Goal: Find specific page/section: Find specific page/section

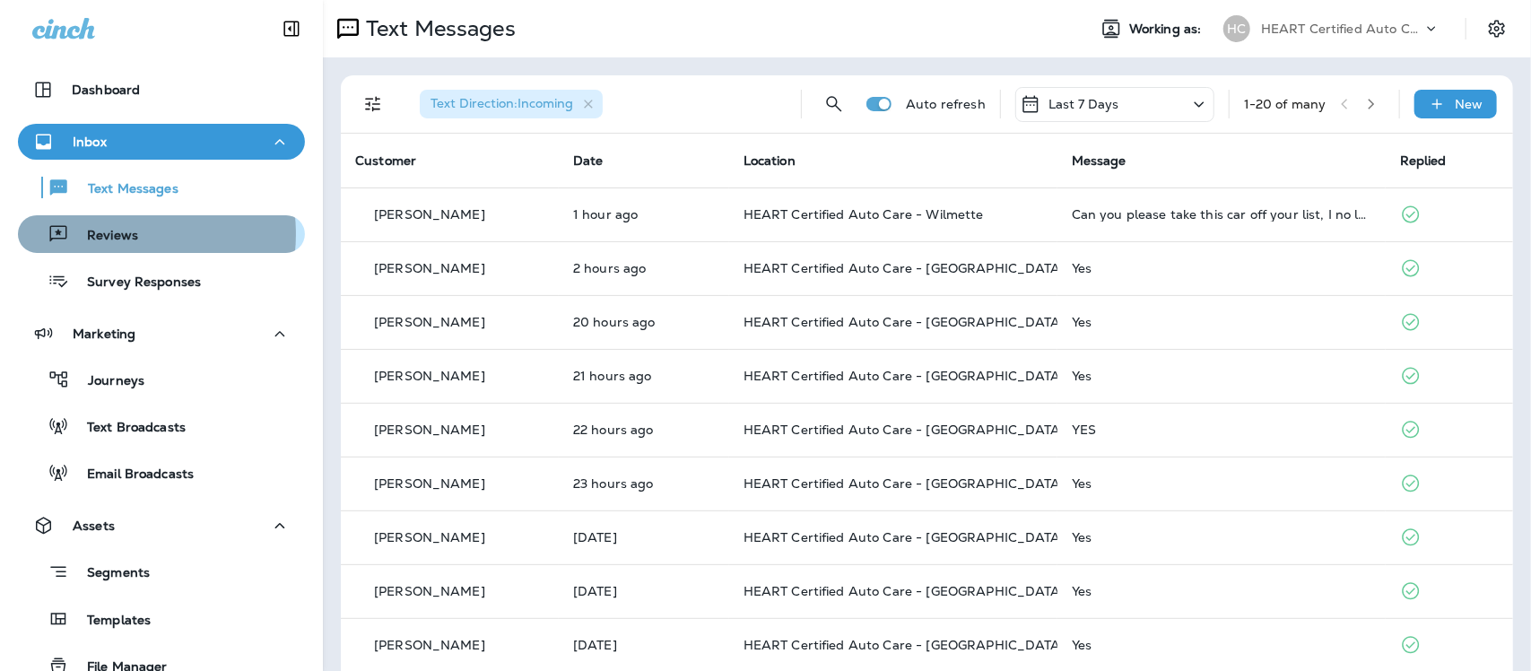
click at [109, 234] on p "Reviews" at bounding box center [103, 236] width 69 height 17
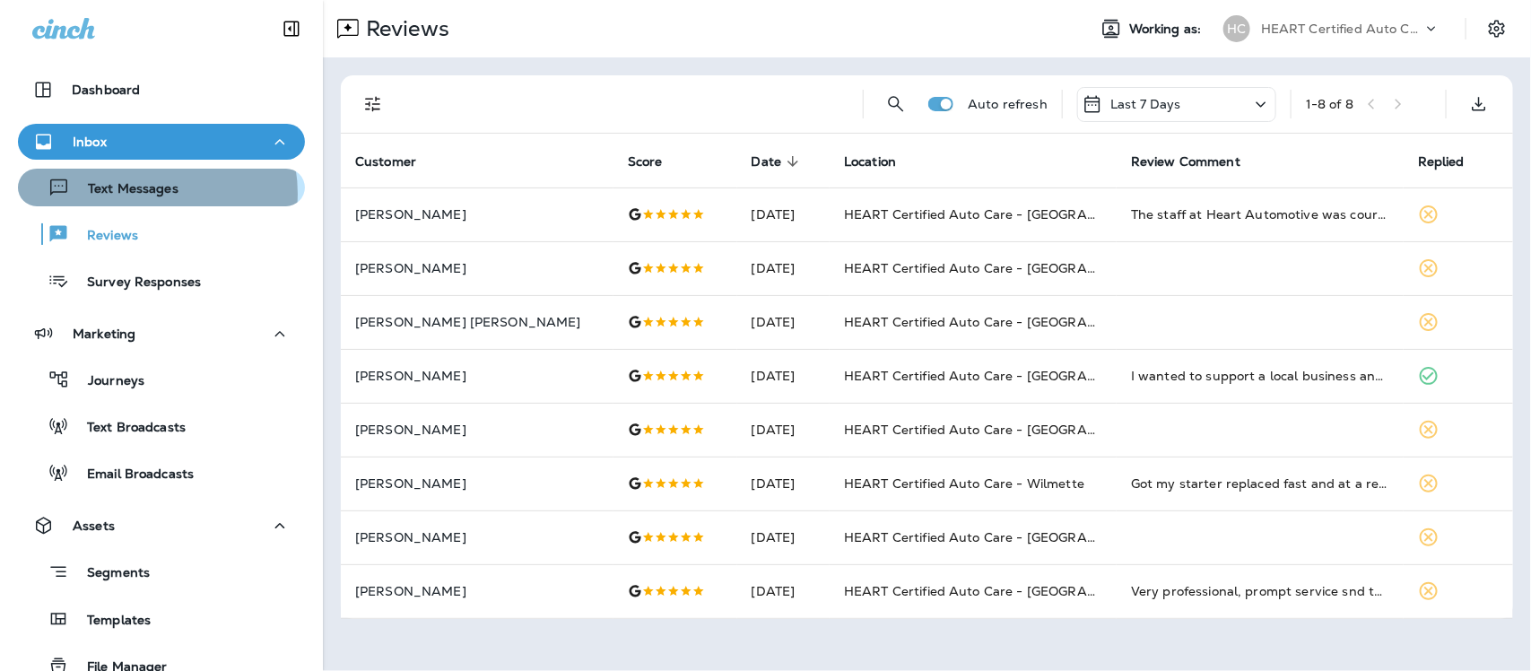
click at [150, 194] on p "Text Messages" at bounding box center [124, 189] width 109 height 17
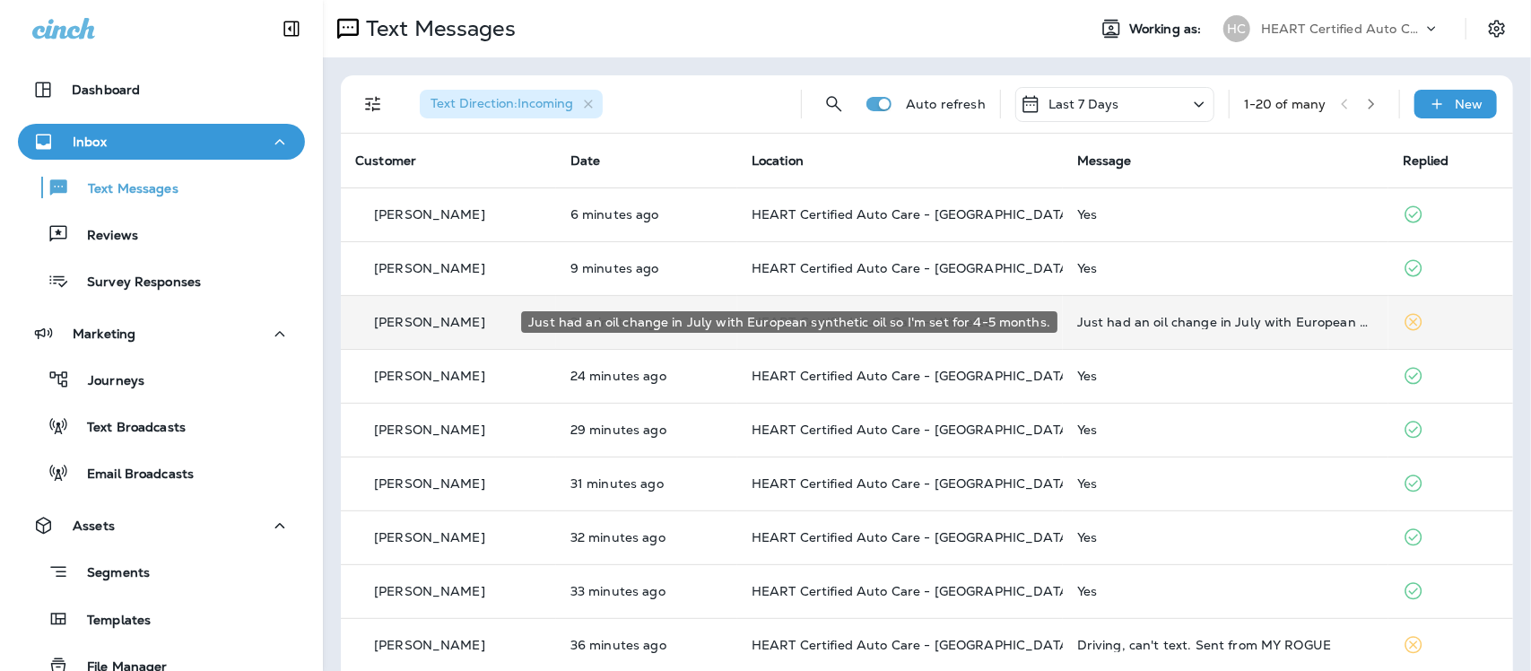
click at [1122, 328] on div "Just had an oil change in July with European synthetic oil so I'm set for 4-5 m…" at bounding box center [1225, 322] width 297 height 14
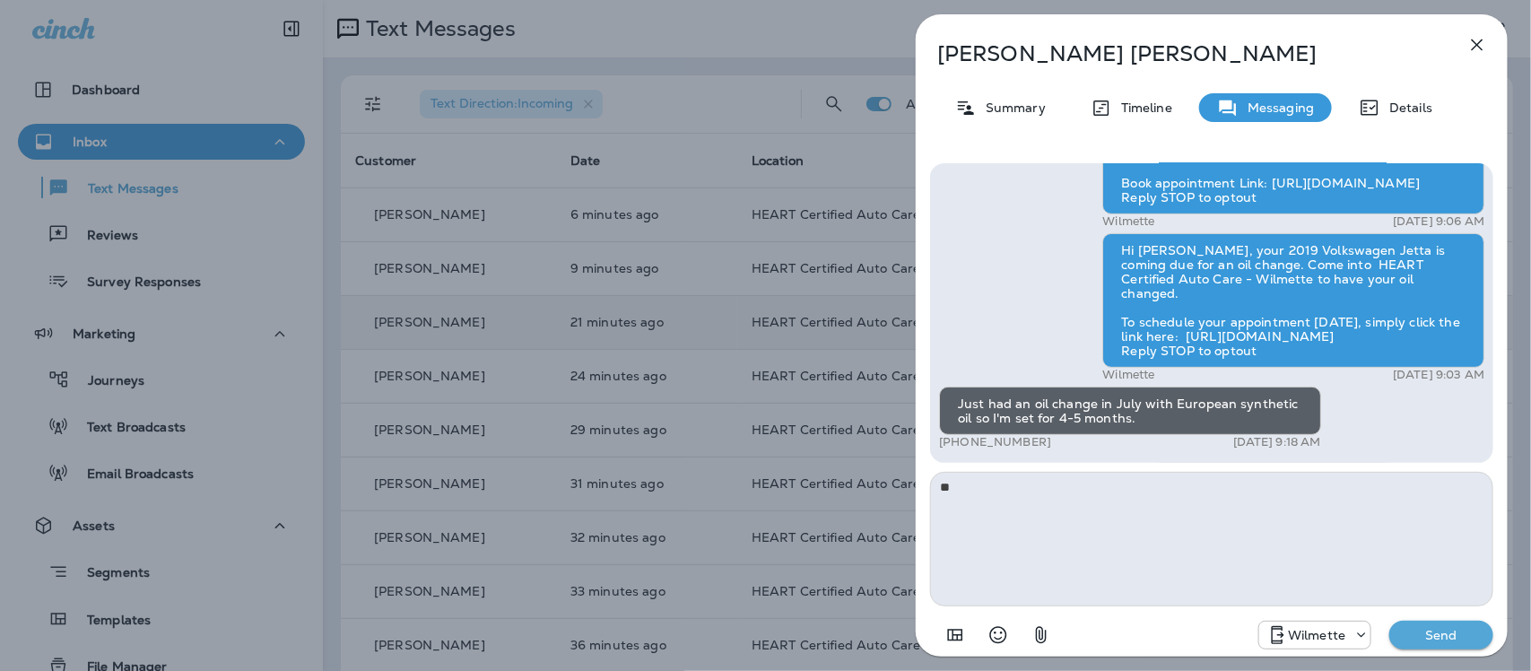
type textarea "*"
click at [1474, 47] on icon "button" at bounding box center [1478, 45] width 22 height 22
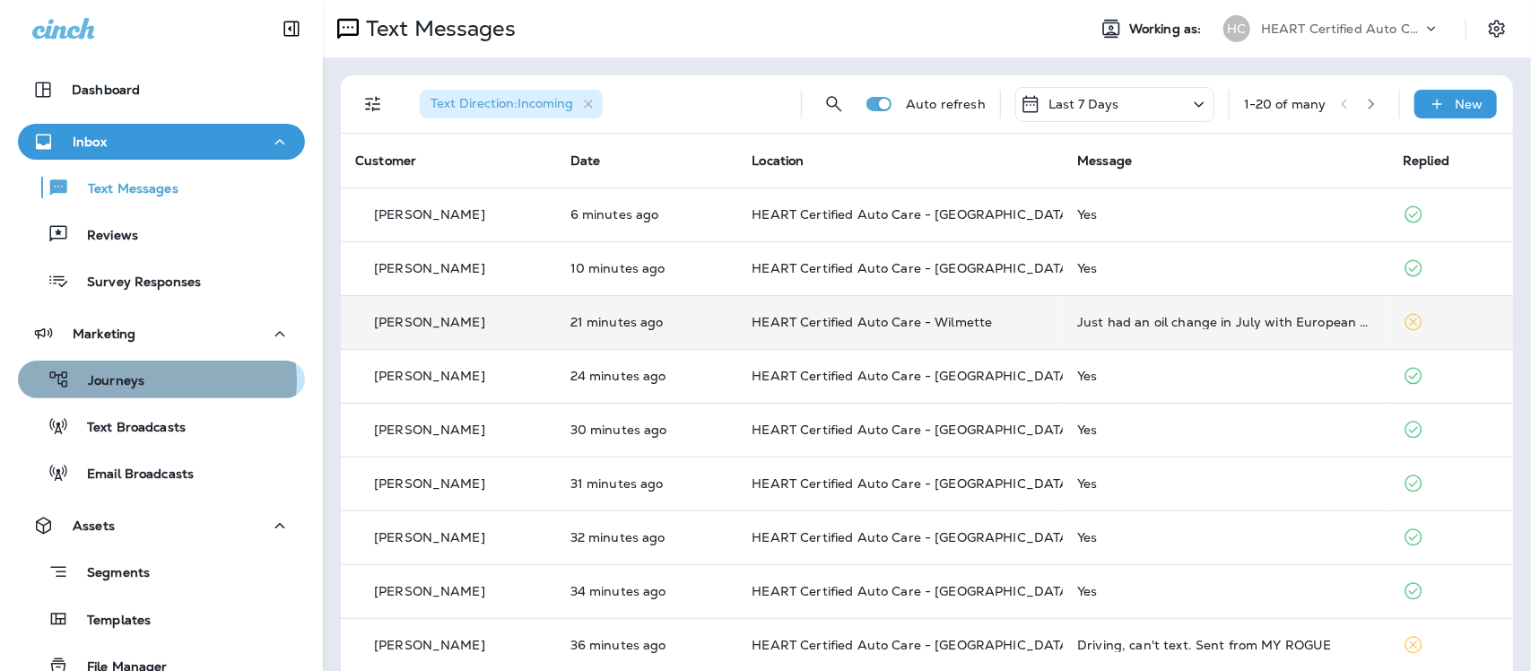
click at [135, 381] on p "Journeys" at bounding box center [107, 381] width 74 height 17
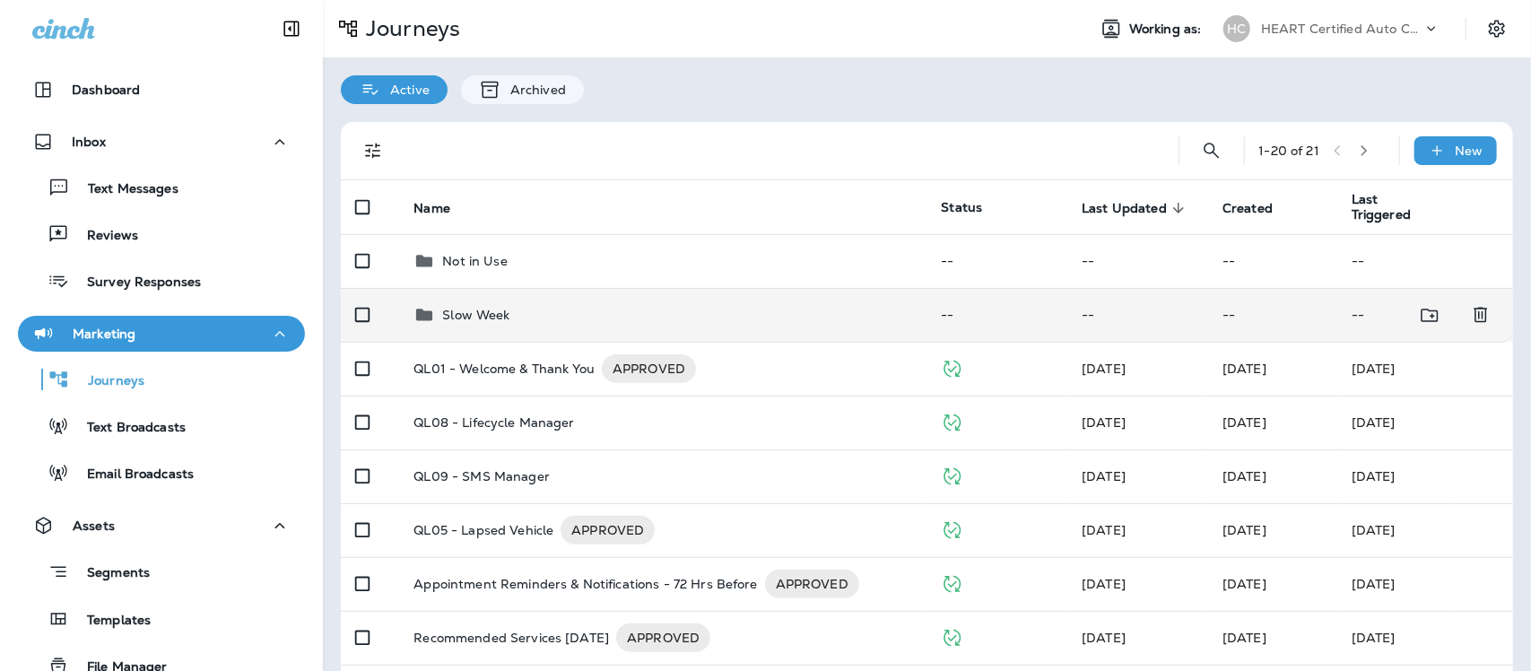
click at [498, 312] on p "Slow Week" at bounding box center [475, 315] width 67 height 14
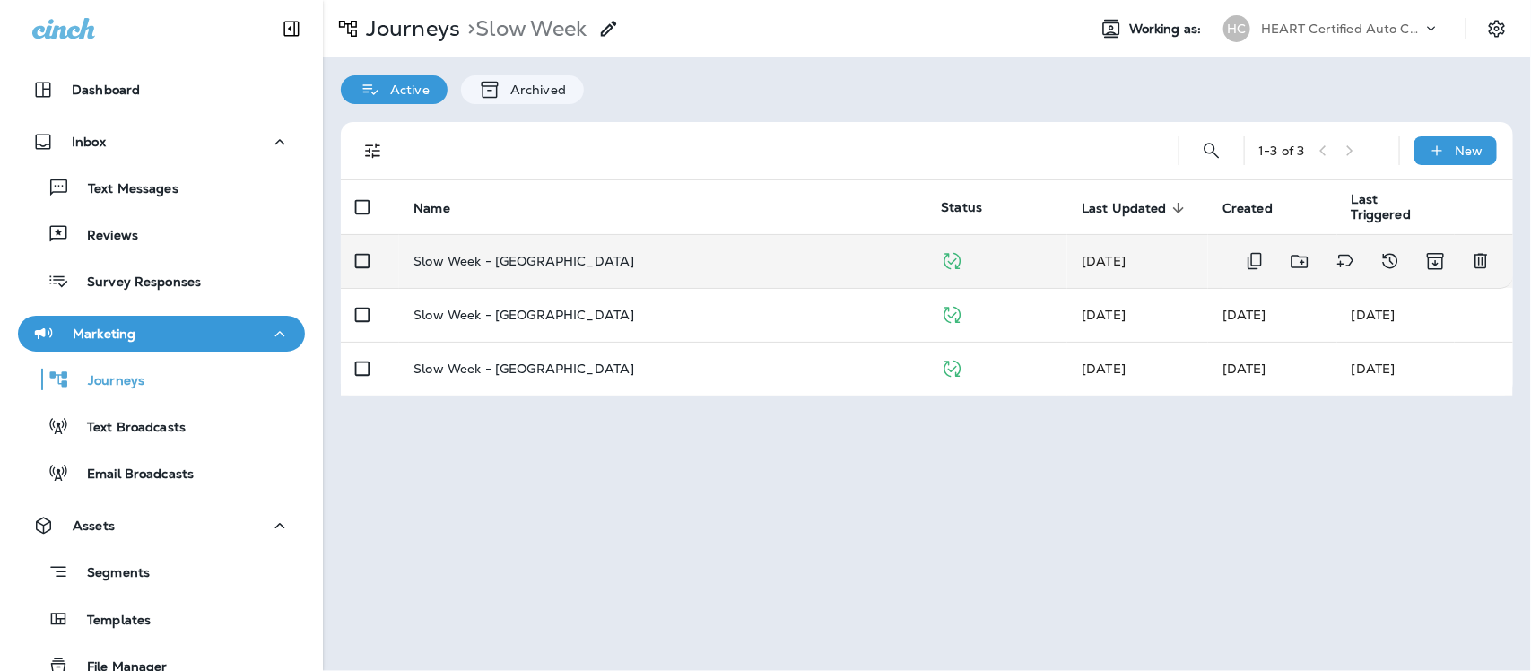
click at [523, 257] on p "Slow Week - [GEOGRAPHIC_DATA]" at bounding box center [524, 261] width 221 height 14
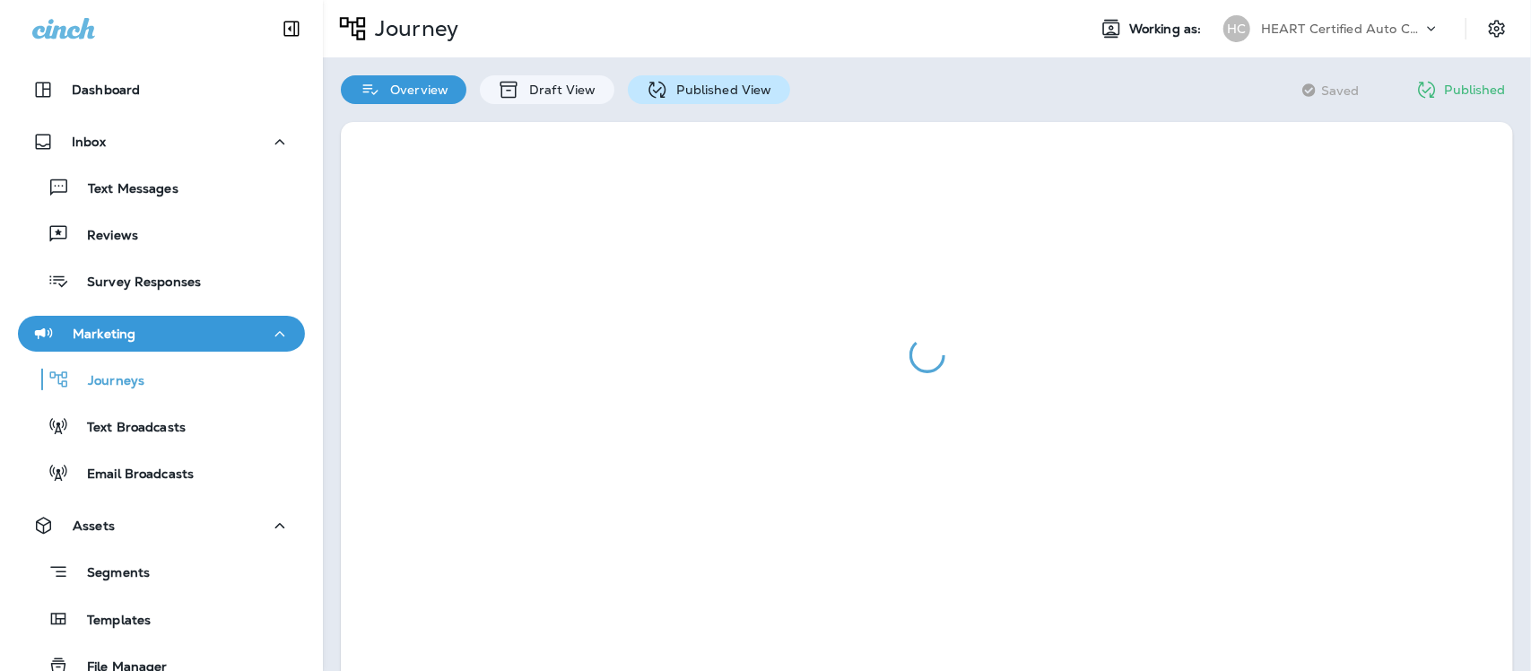
click at [704, 88] on p "Published View" at bounding box center [720, 90] width 104 height 14
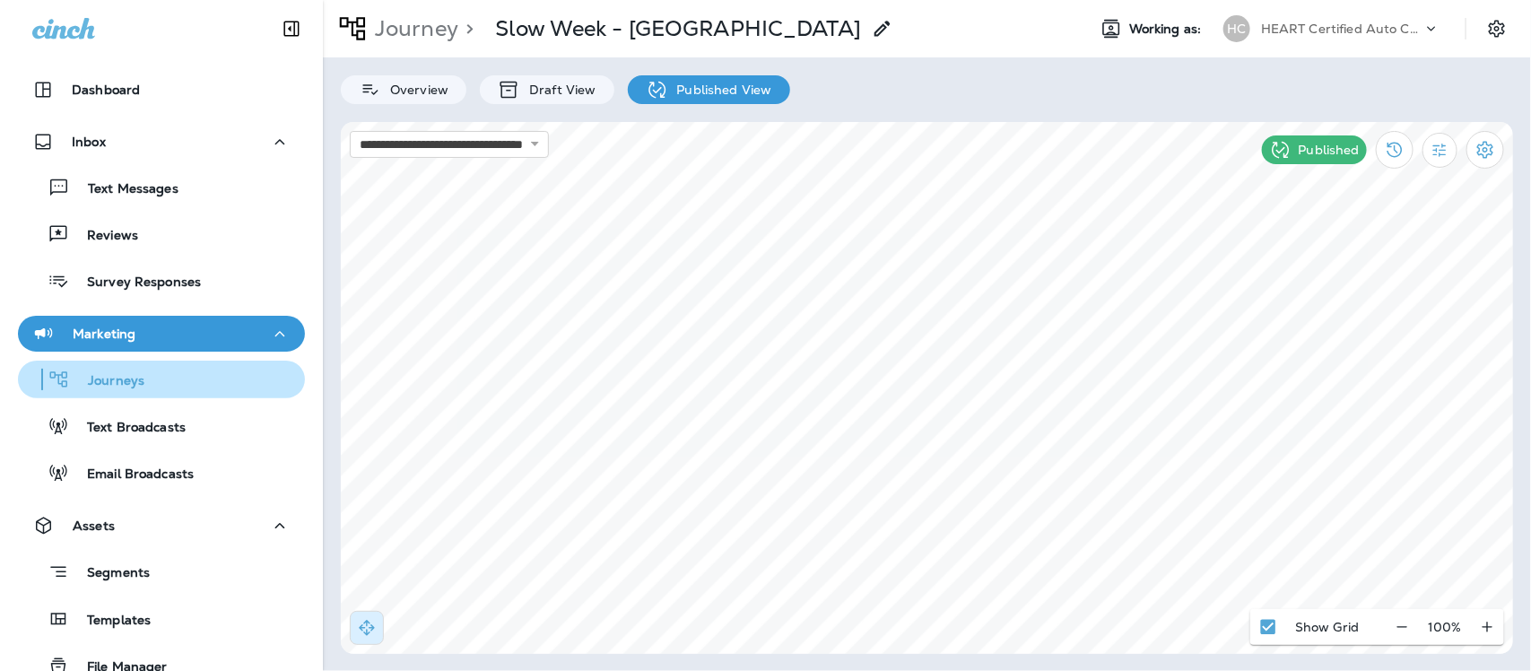
click at [115, 379] on p "Journeys" at bounding box center [107, 381] width 74 height 17
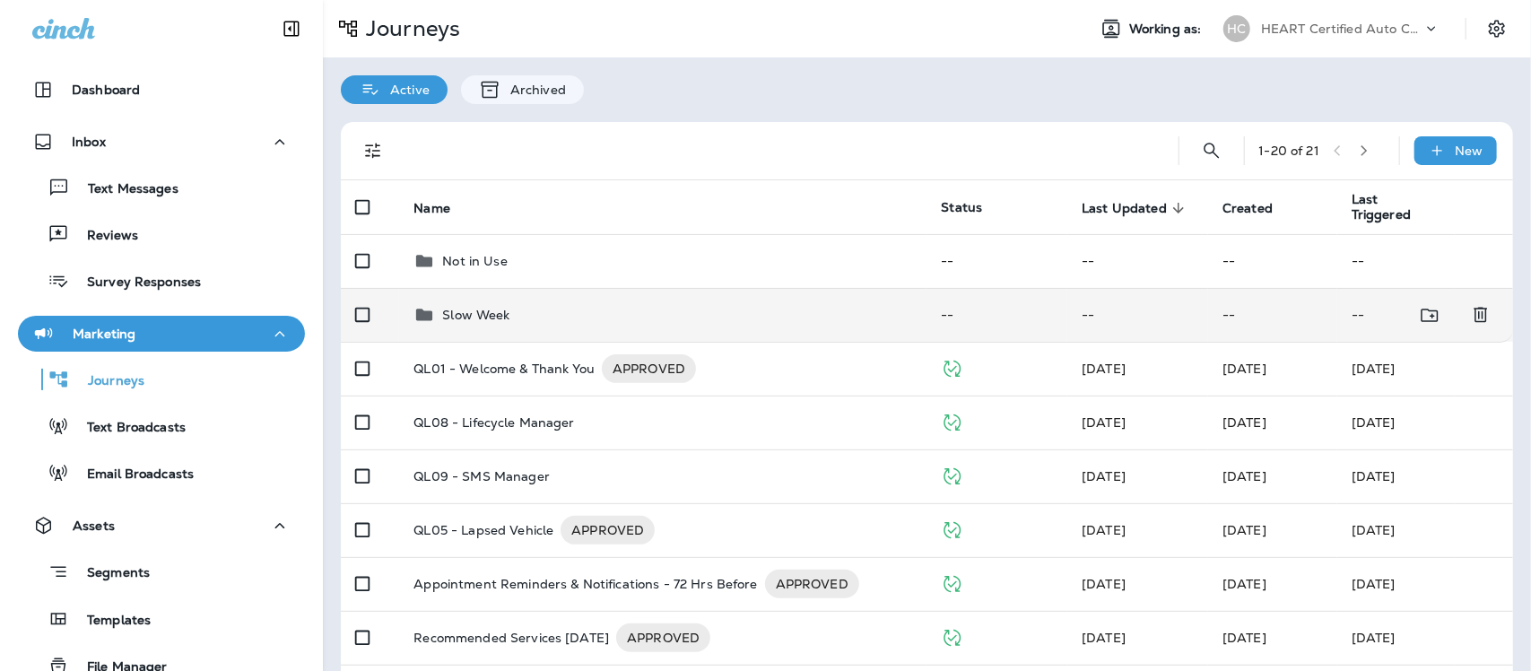
click at [473, 320] on p "Slow Week" at bounding box center [475, 315] width 67 height 14
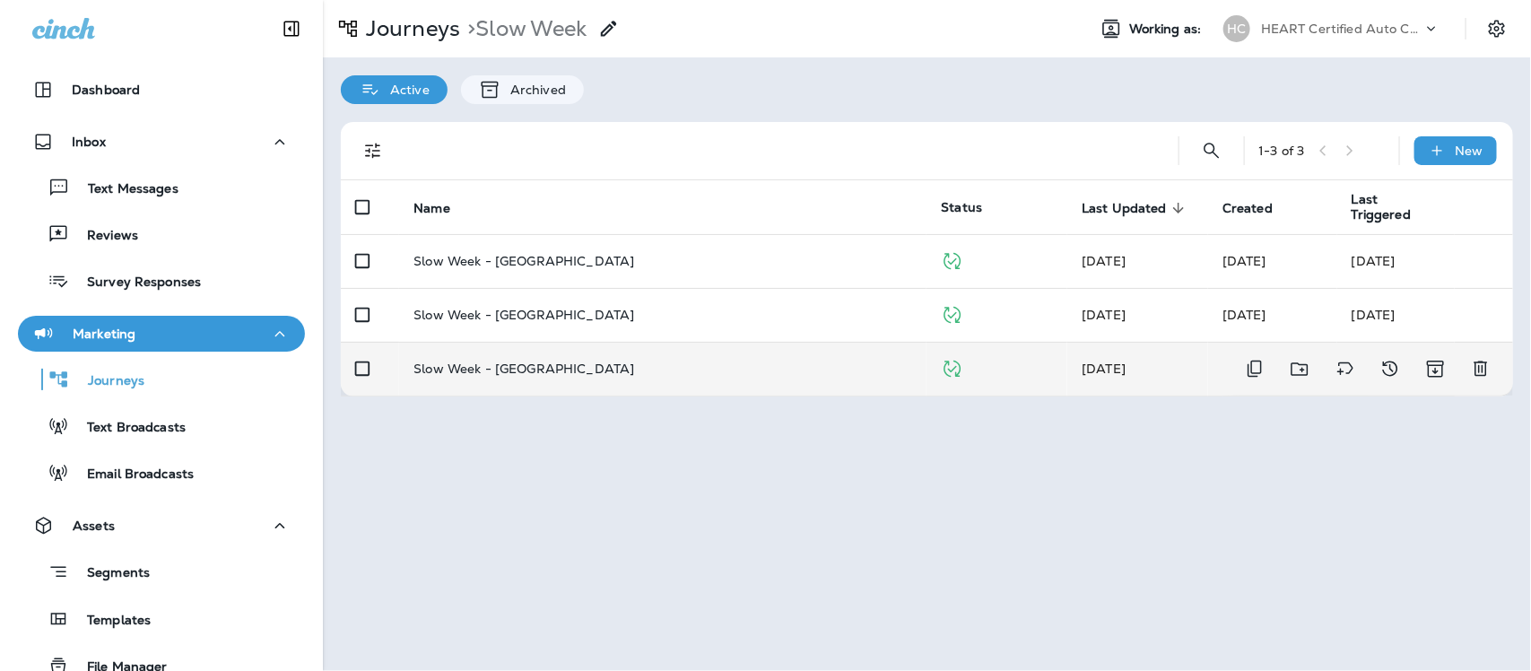
click at [509, 372] on p "Slow Week - [GEOGRAPHIC_DATA]" at bounding box center [524, 369] width 221 height 14
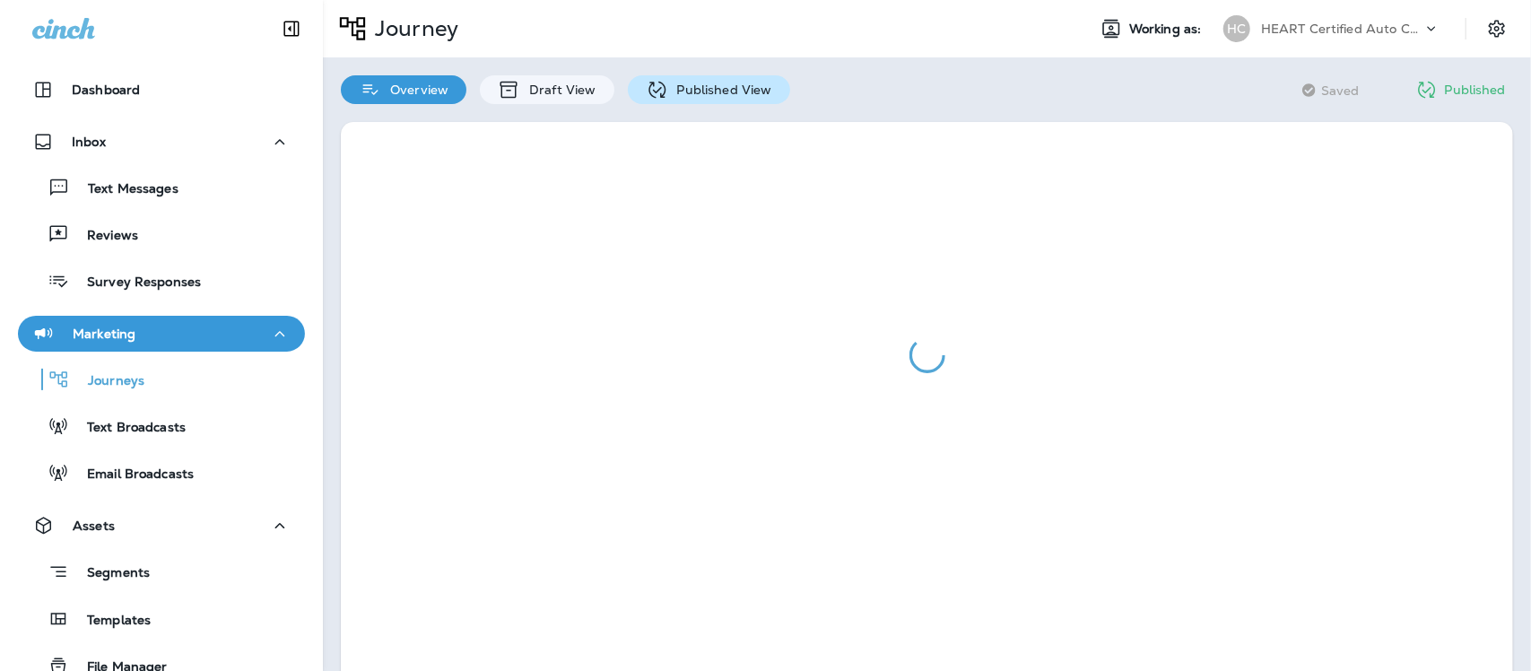
click at [707, 90] on p "Published View" at bounding box center [720, 90] width 104 height 14
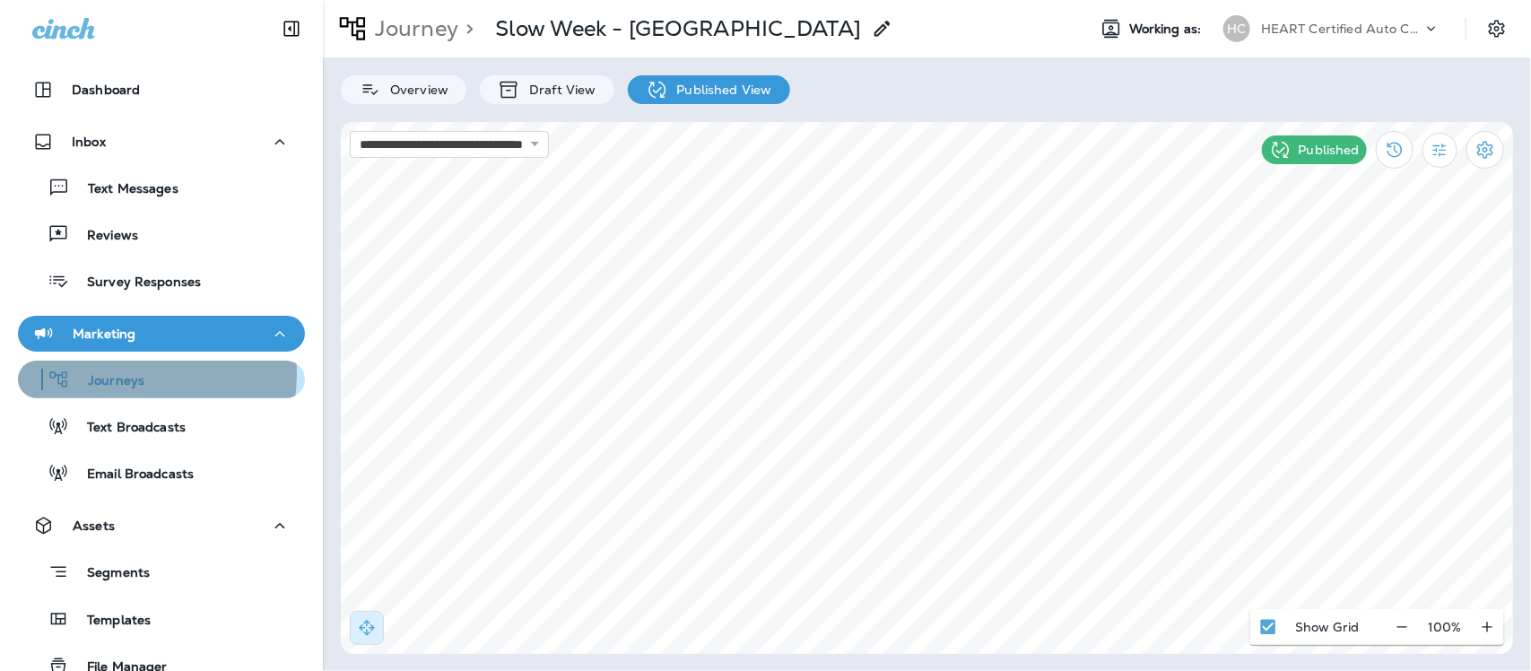
click at [119, 374] on p "Journeys" at bounding box center [107, 381] width 74 height 17
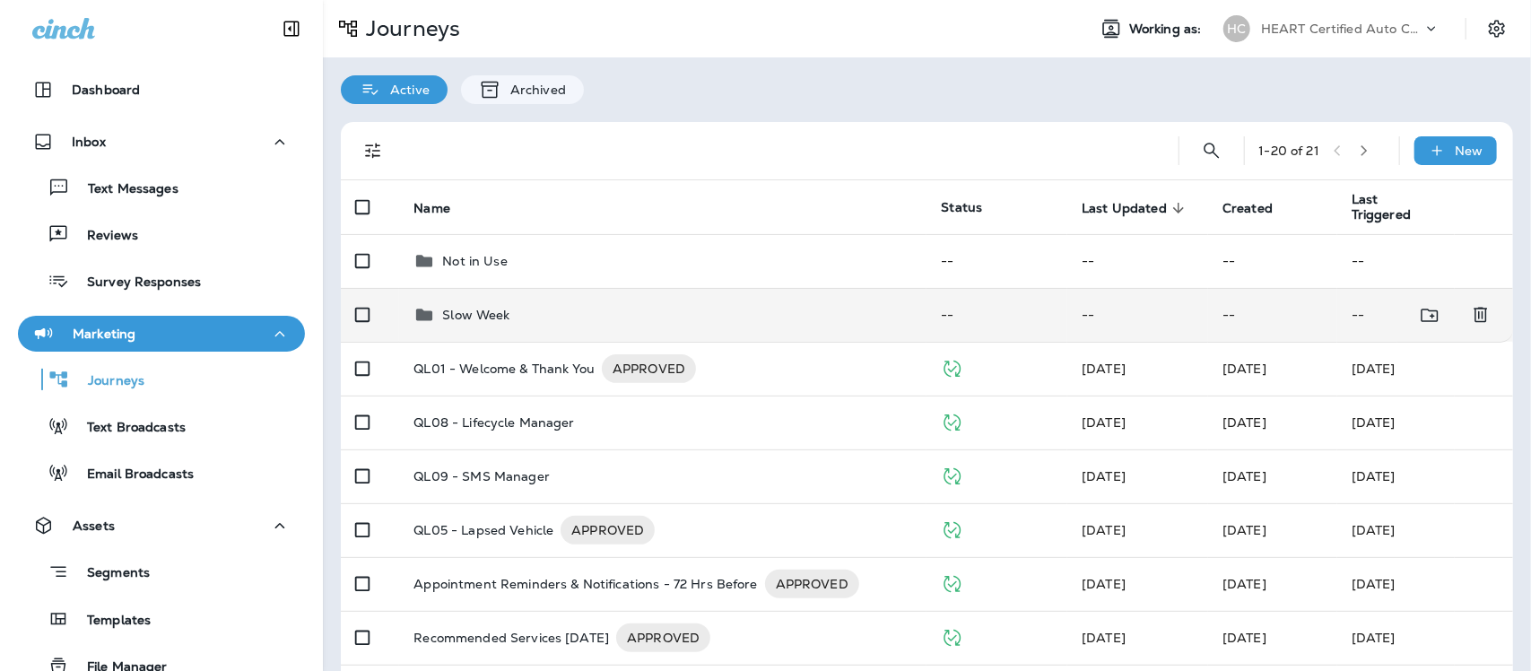
click at [450, 312] on p "Slow Week" at bounding box center [475, 315] width 67 height 14
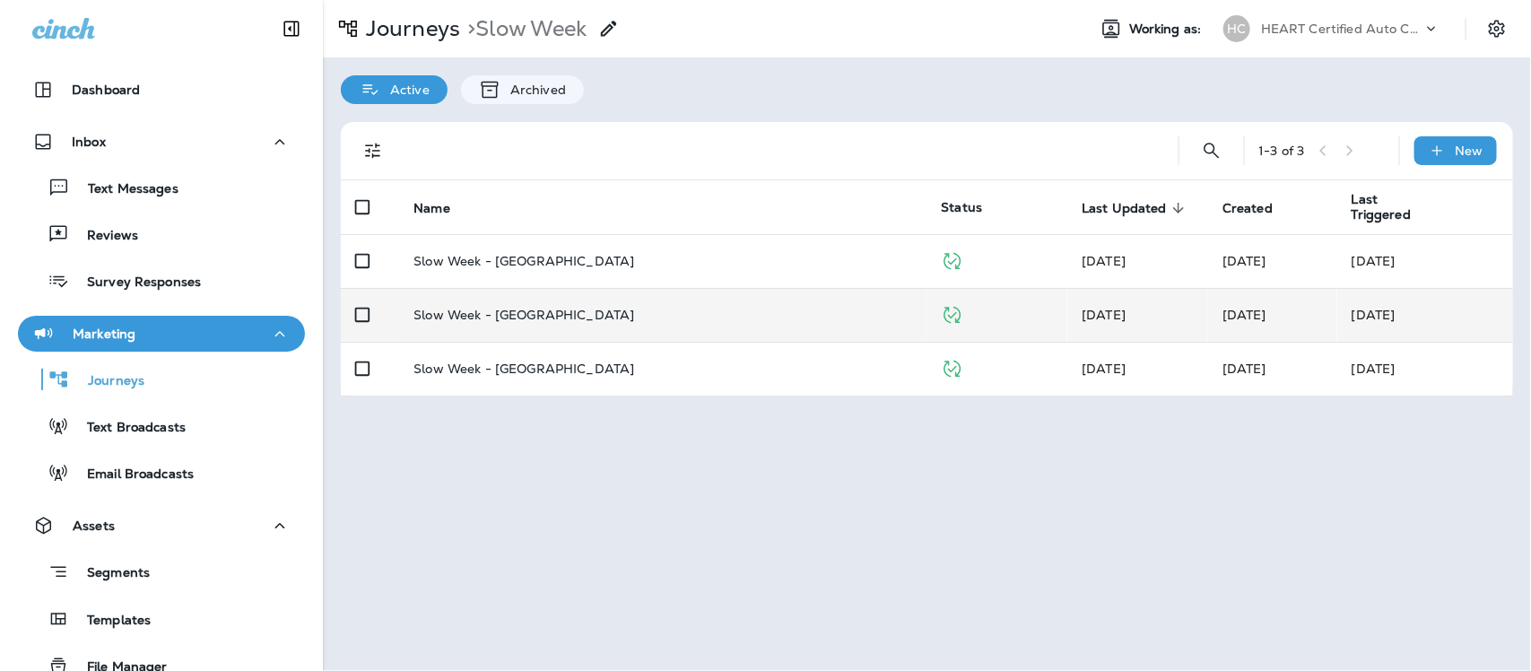
click at [454, 314] on p "Slow Week - [GEOGRAPHIC_DATA]" at bounding box center [524, 315] width 221 height 14
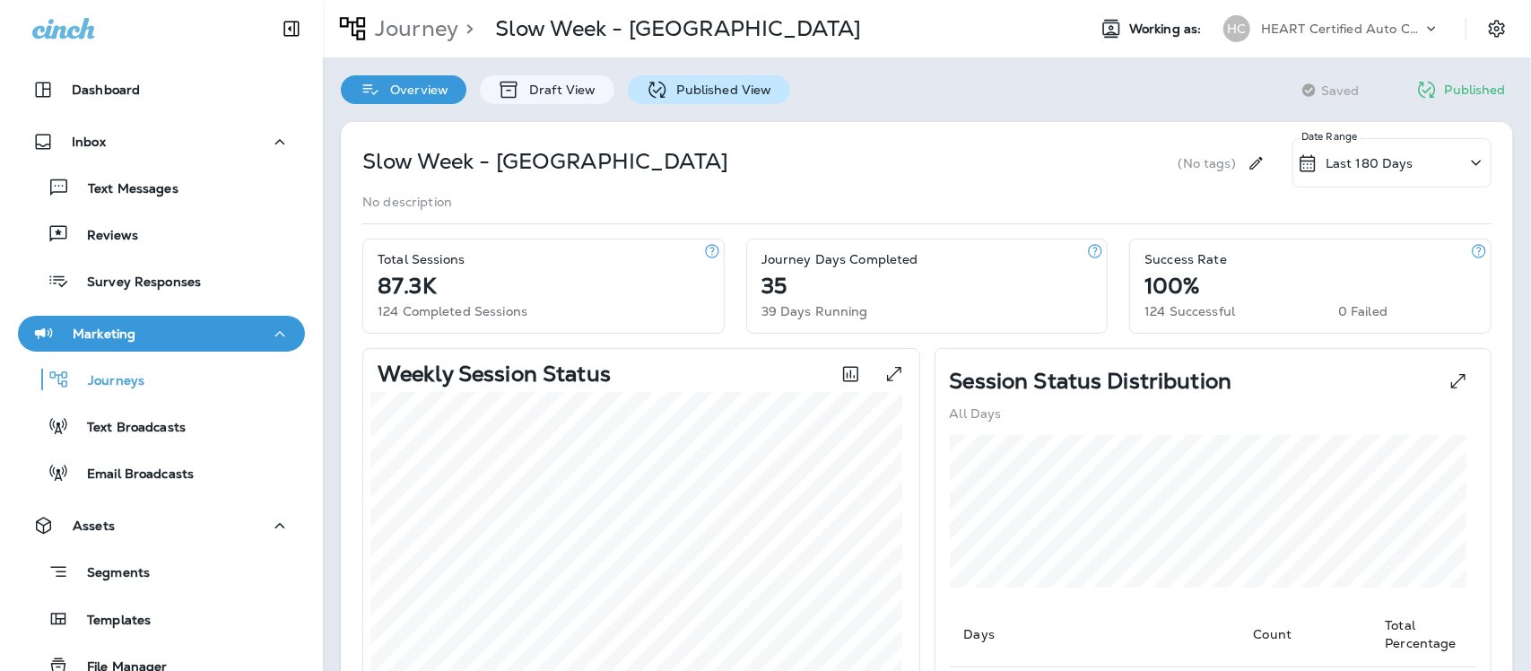
click at [693, 78] on div "Published View" at bounding box center [709, 89] width 162 height 29
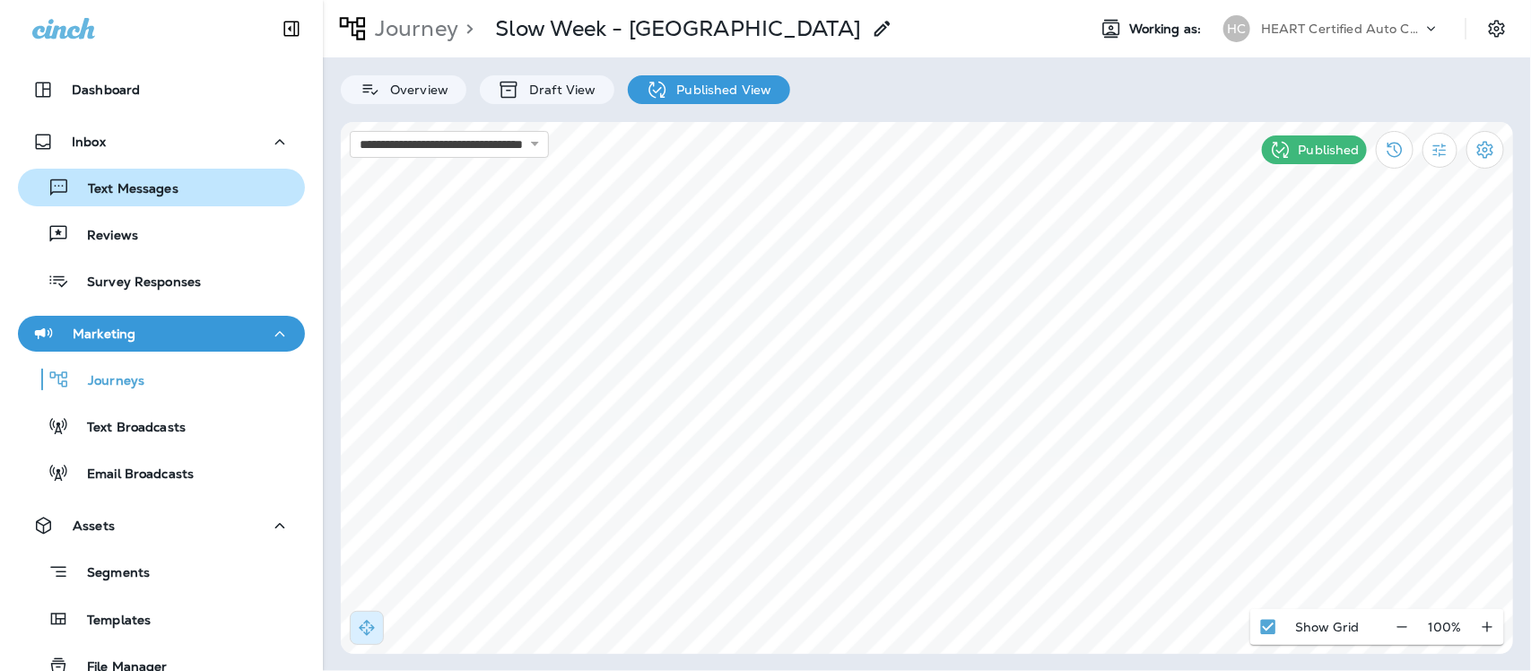
click at [136, 187] on p "Text Messages" at bounding box center [124, 189] width 109 height 17
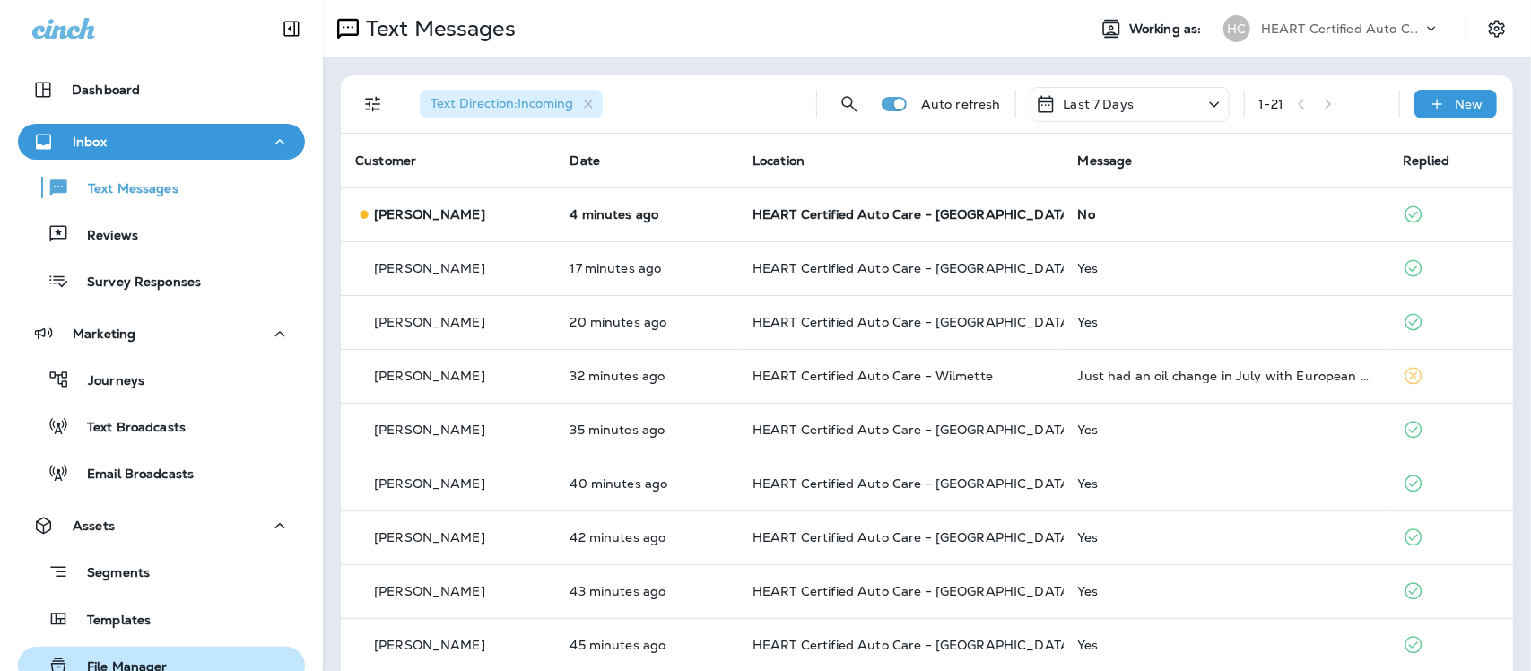
scroll to position [224, 0]
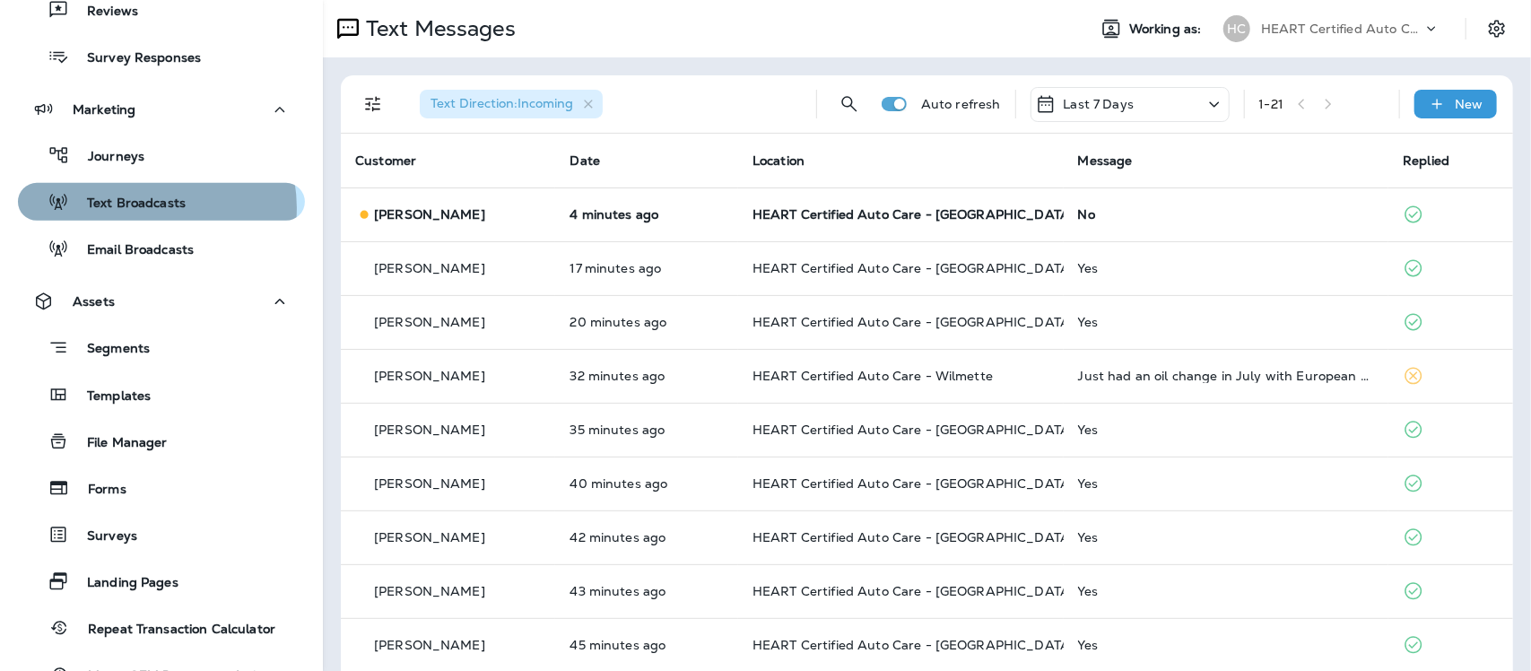
click at [141, 208] on p "Text Broadcasts" at bounding box center [127, 204] width 117 height 17
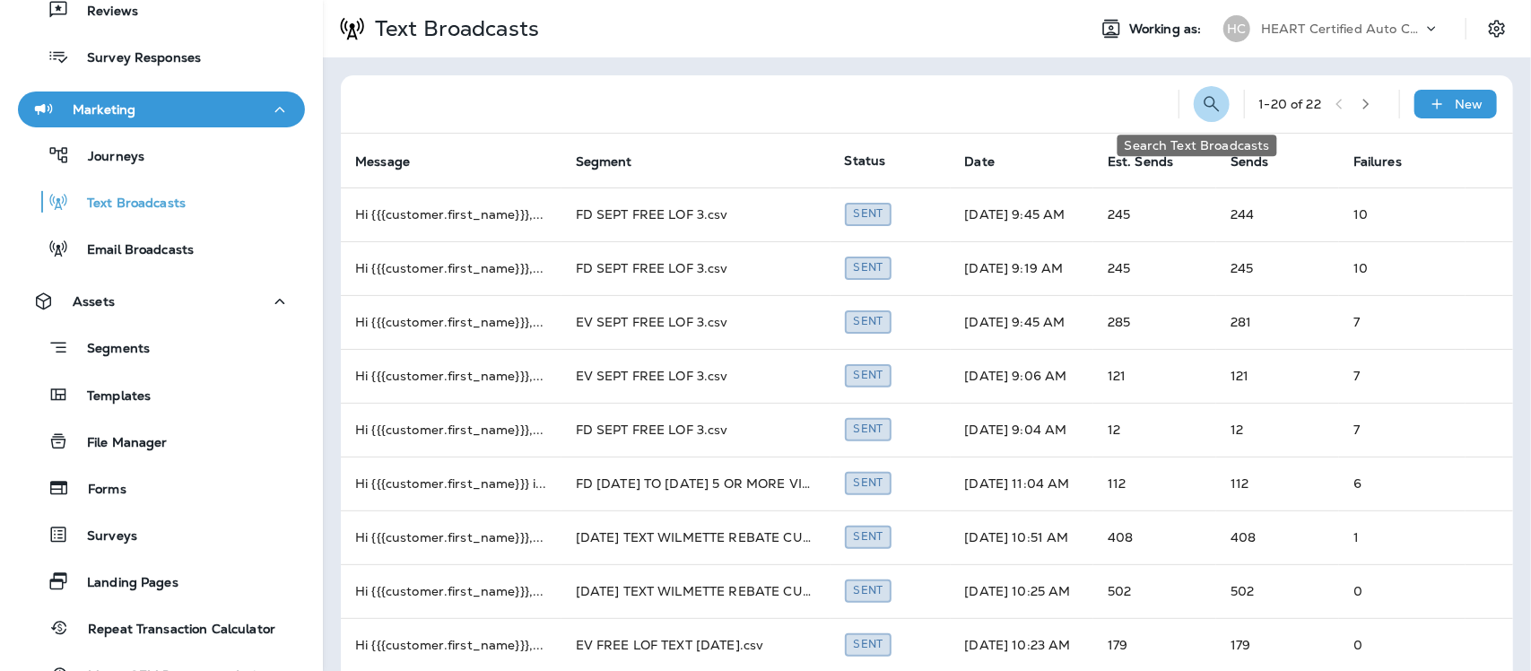
click at [1201, 101] on icon "Search Text Broadcasts" at bounding box center [1212, 104] width 22 height 22
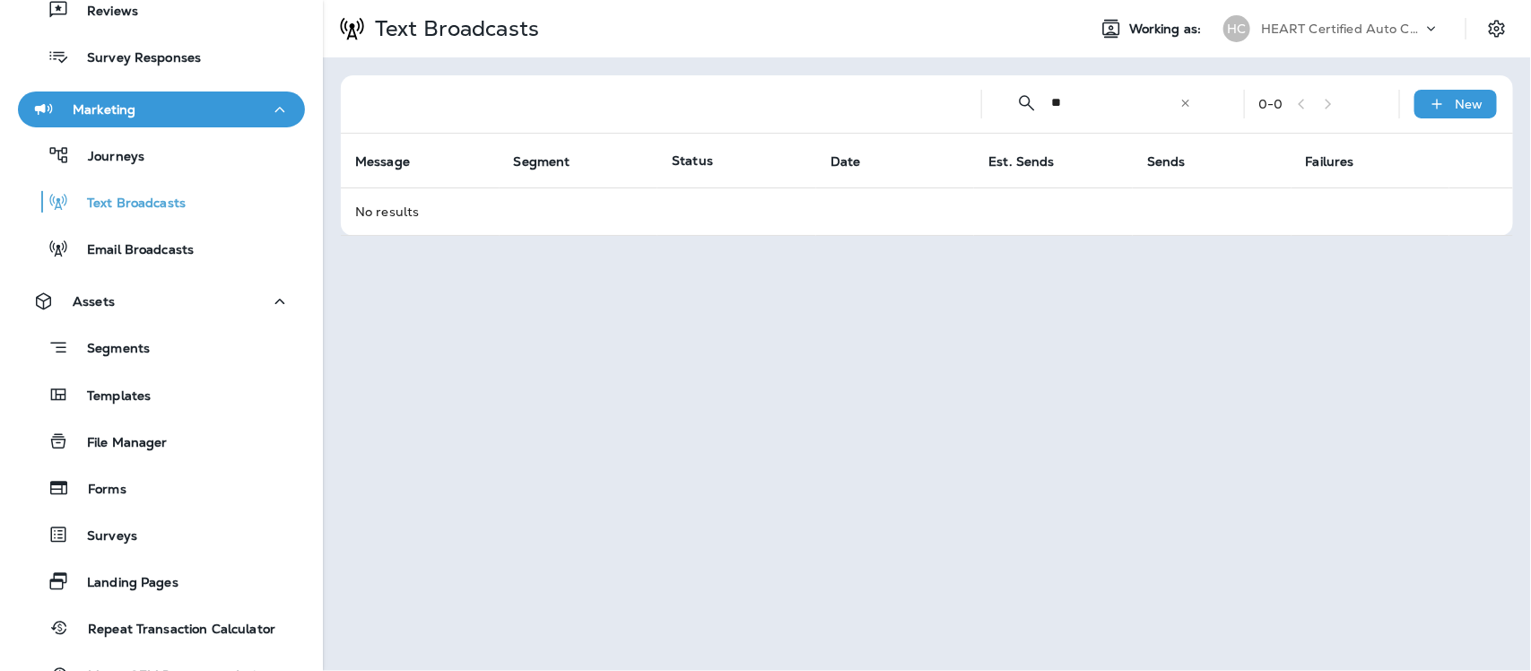
type input "*"
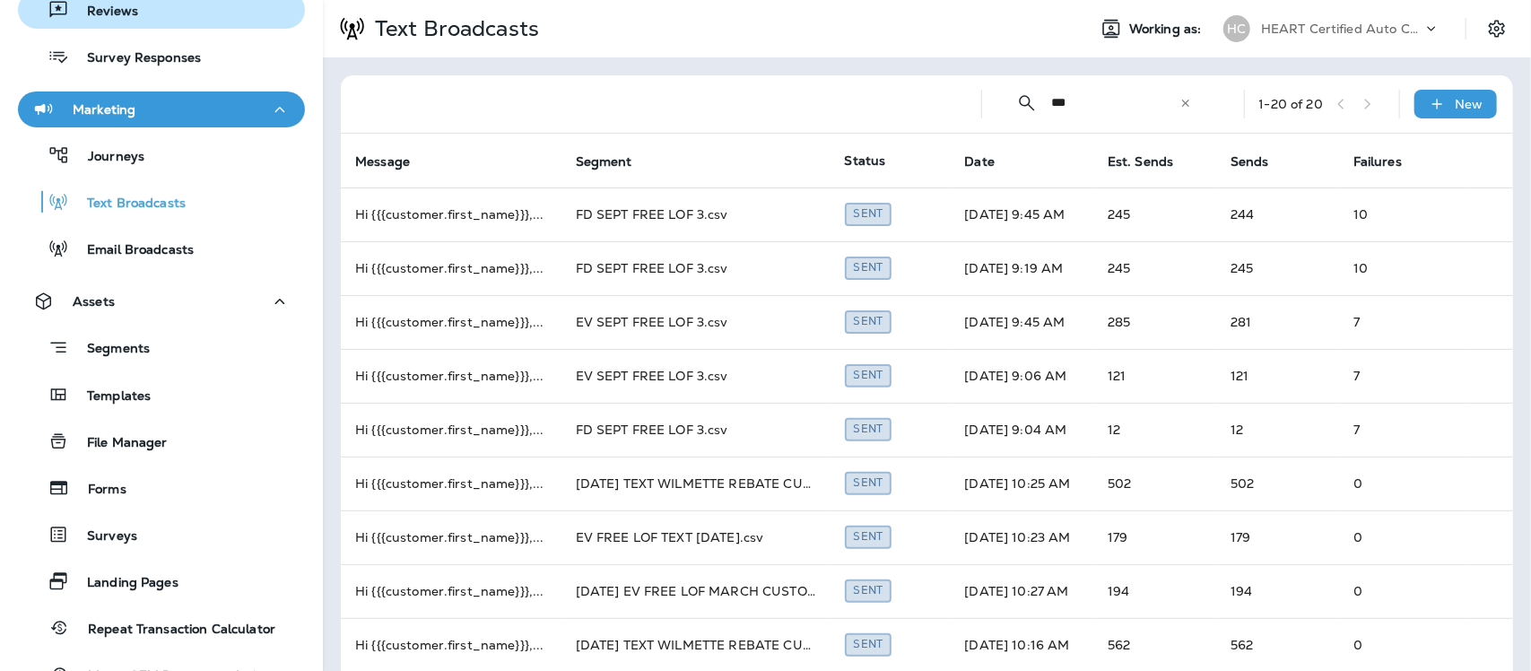
type input "***"
